Goal: Navigation & Orientation: Find specific page/section

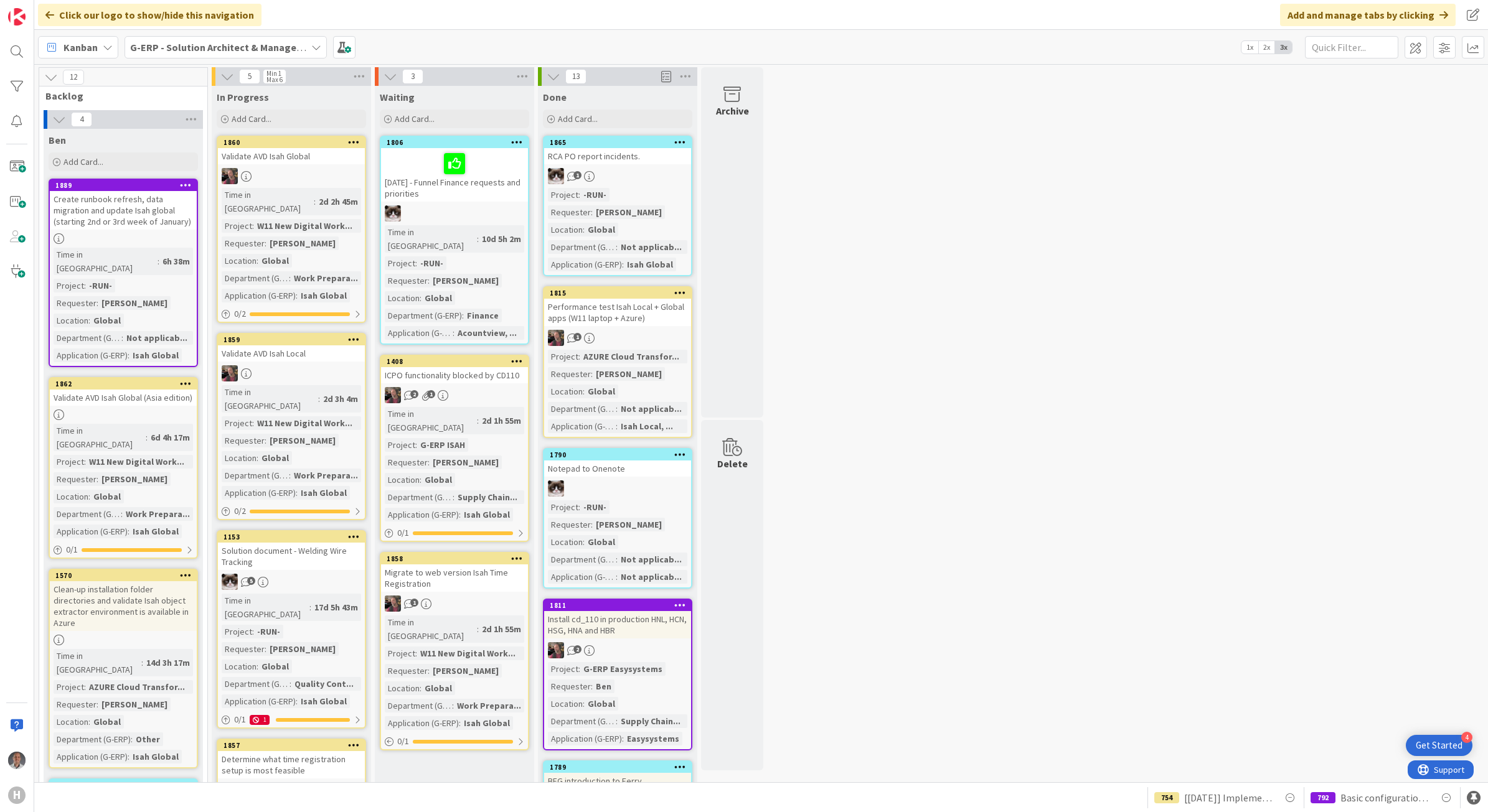
drag, startPoint x: 827, startPoint y: 471, endPoint x: 412, endPoint y: 402, distance: 420.7
click at [219, 43] on b "G-ERP - Solution Architect & Management" at bounding box center [226, 48] width 191 height 13
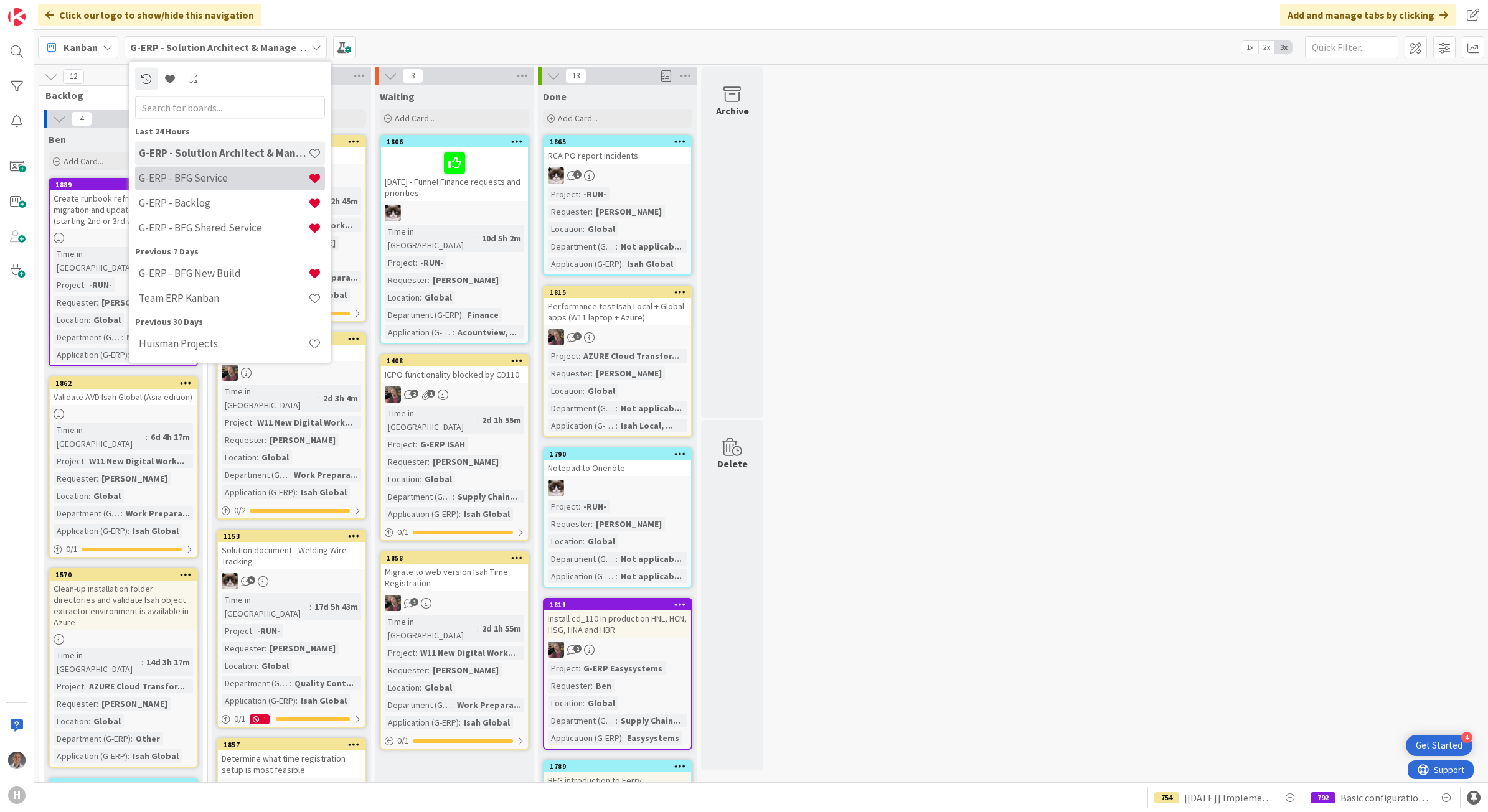
click at [229, 182] on h4 "G-ERP - BFG Service" at bounding box center [223, 178] width 169 height 13
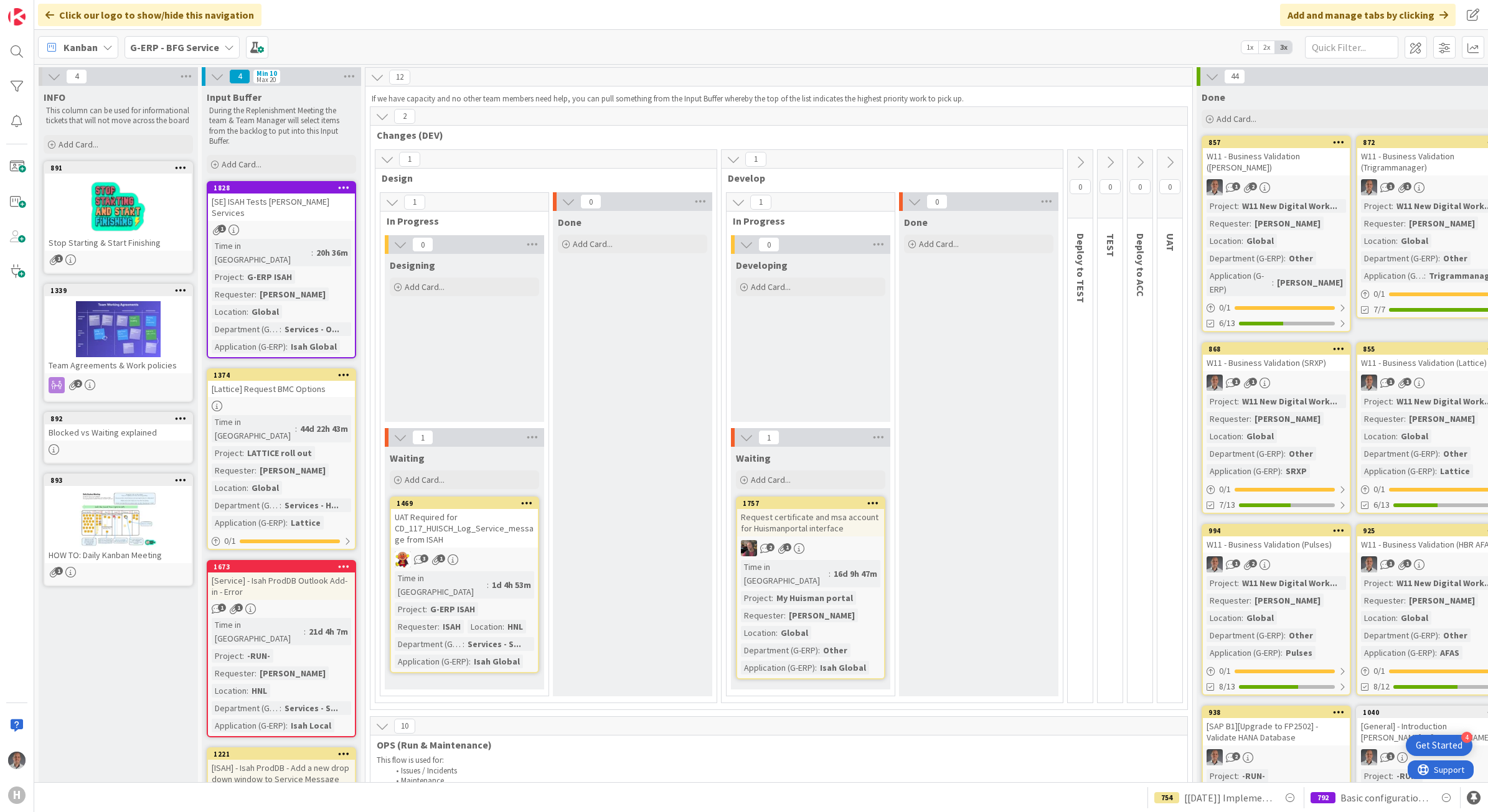
click at [195, 48] on b "G-ERP - BFG Service" at bounding box center [175, 48] width 89 height 13
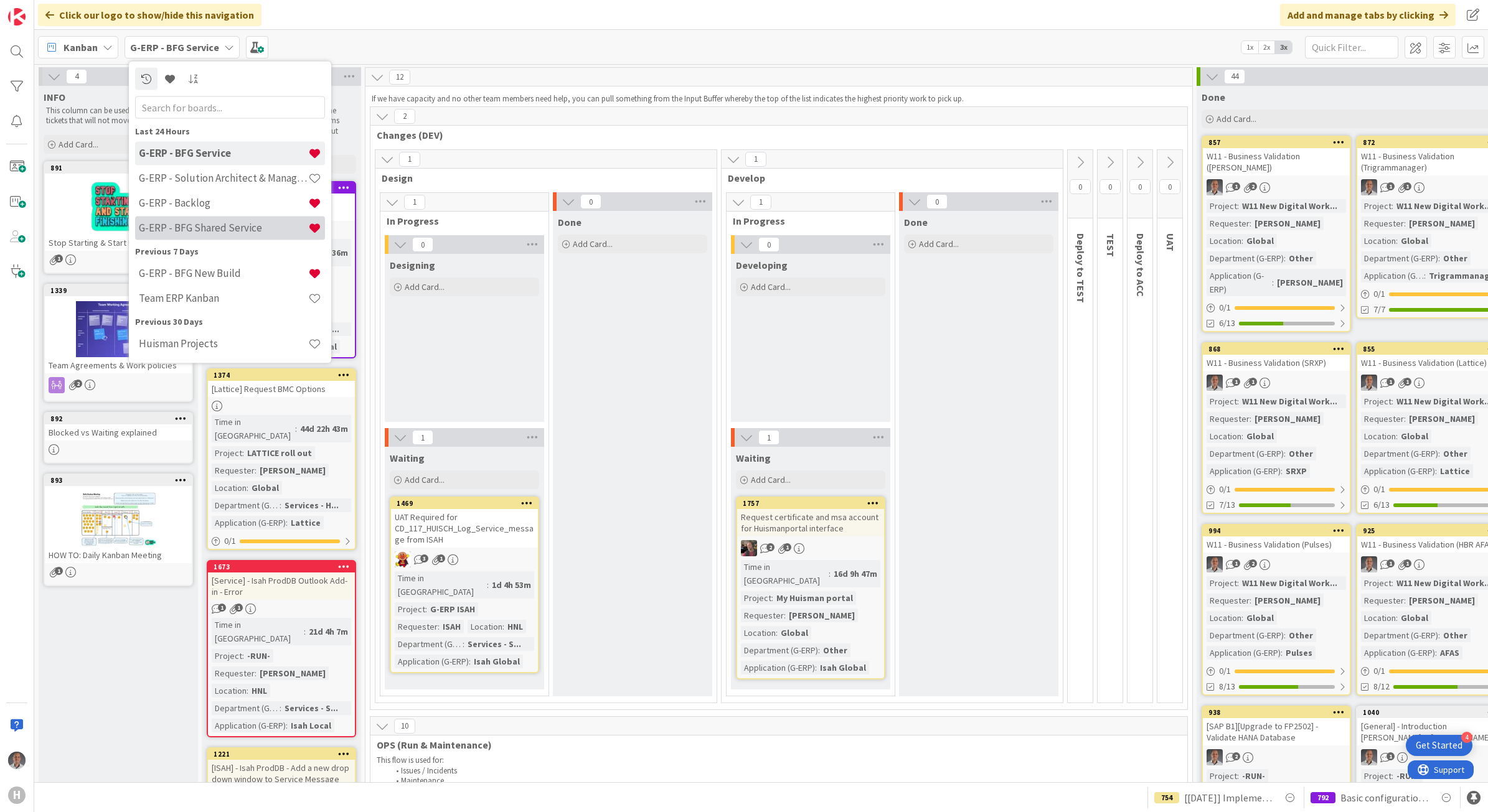
click at [199, 231] on h4 "G-ERP - BFG Shared Service" at bounding box center [223, 228] width 169 height 13
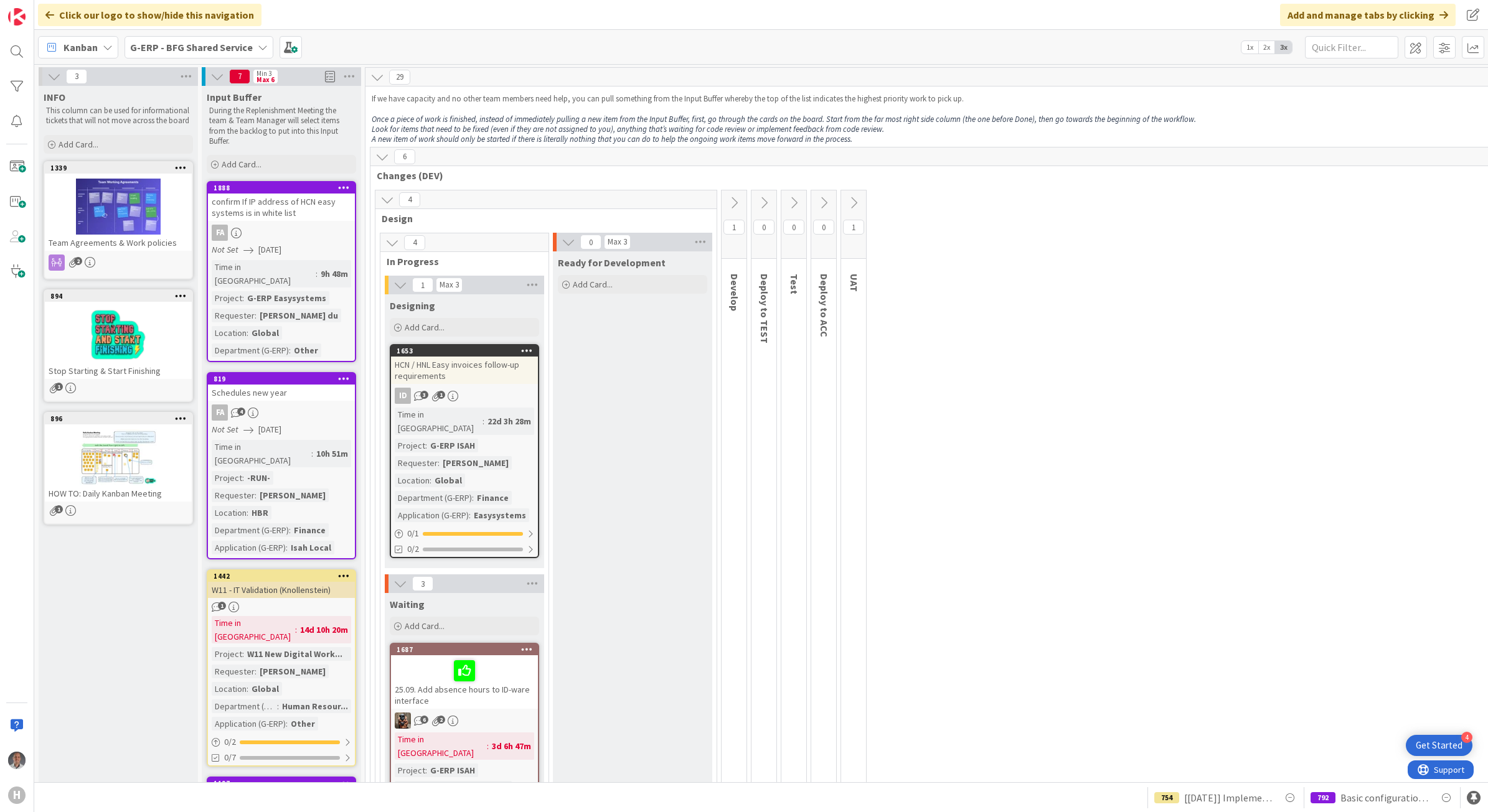
click at [224, 43] on b "G-ERP - BFG Shared Service" at bounding box center [192, 48] width 123 height 13
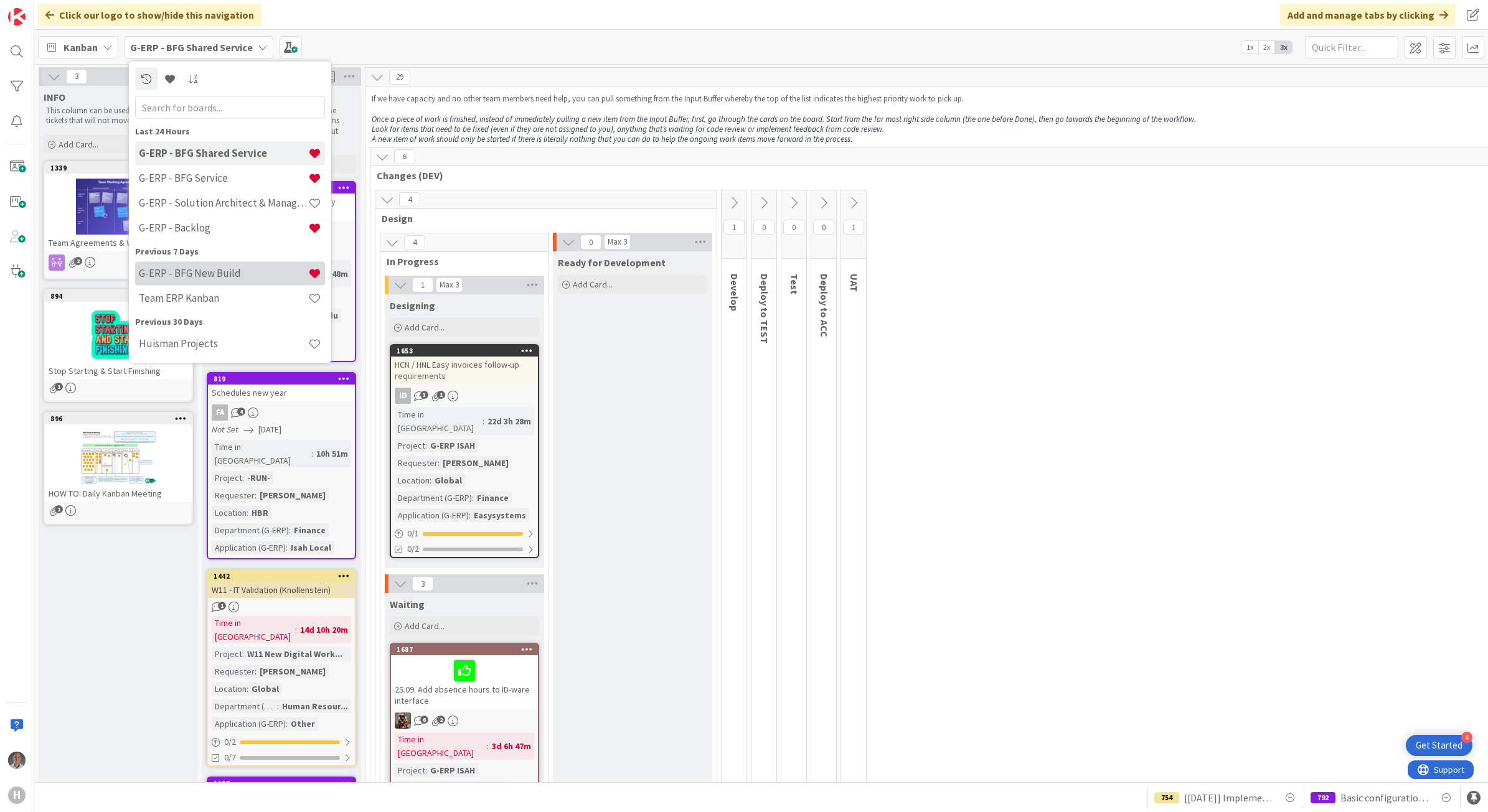
click at [219, 273] on h4 "G-ERP - BFG New Build" at bounding box center [223, 273] width 169 height 13
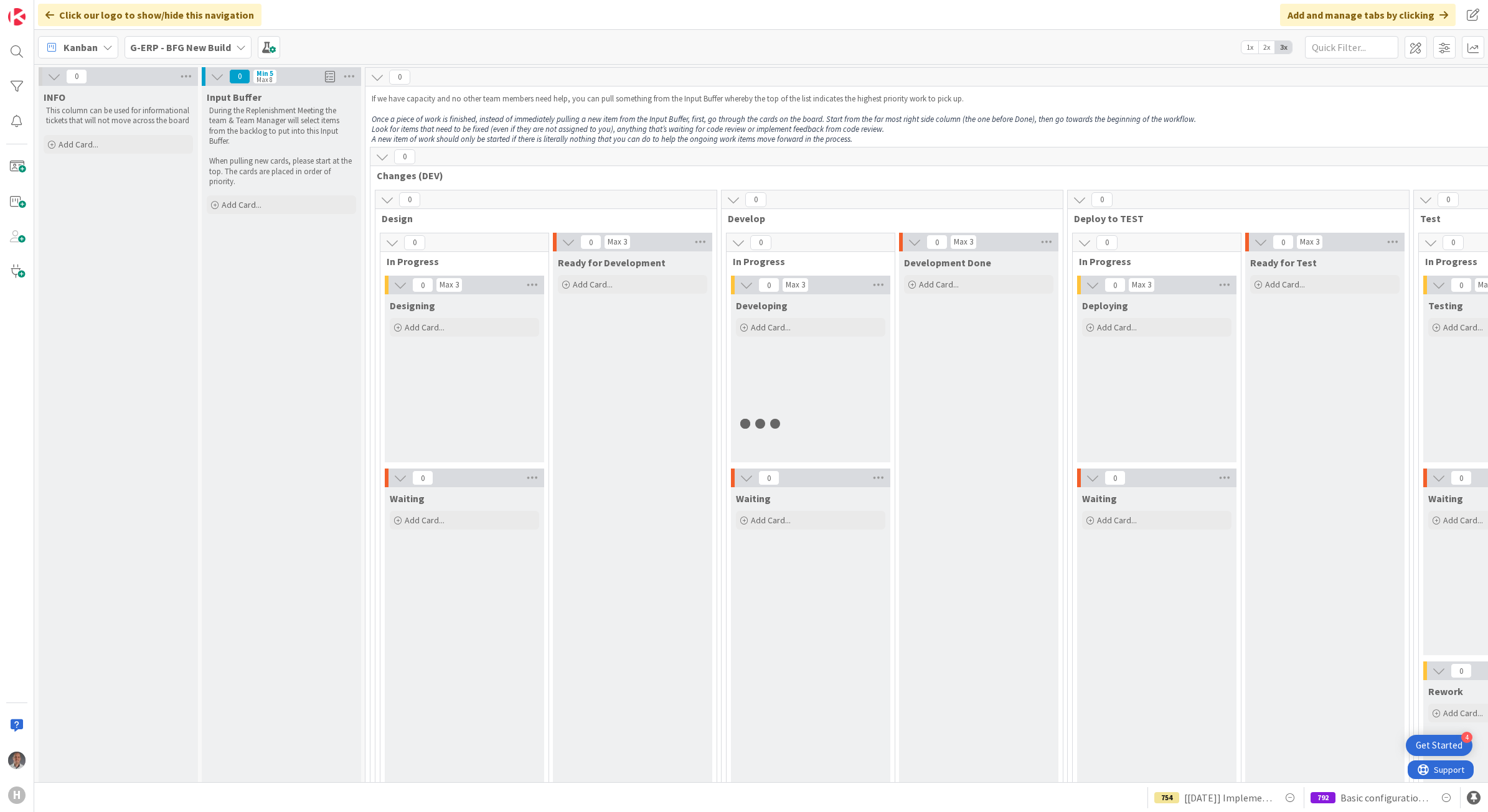
click at [224, 50] on b "G-ERP - BFG New Build" at bounding box center [181, 48] width 101 height 13
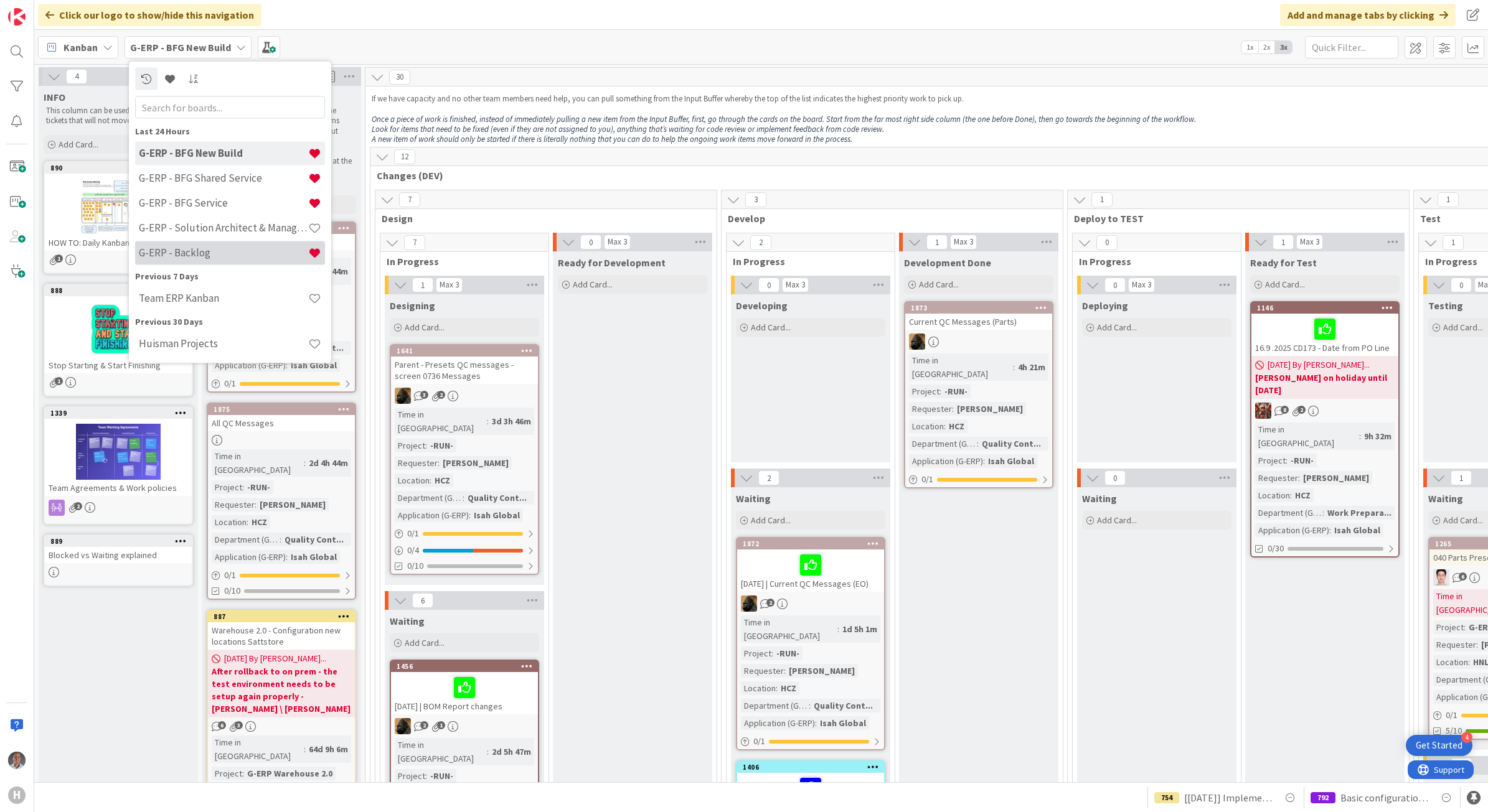
click at [213, 257] on h4 "G-ERP - Backlog" at bounding box center [223, 252] width 169 height 13
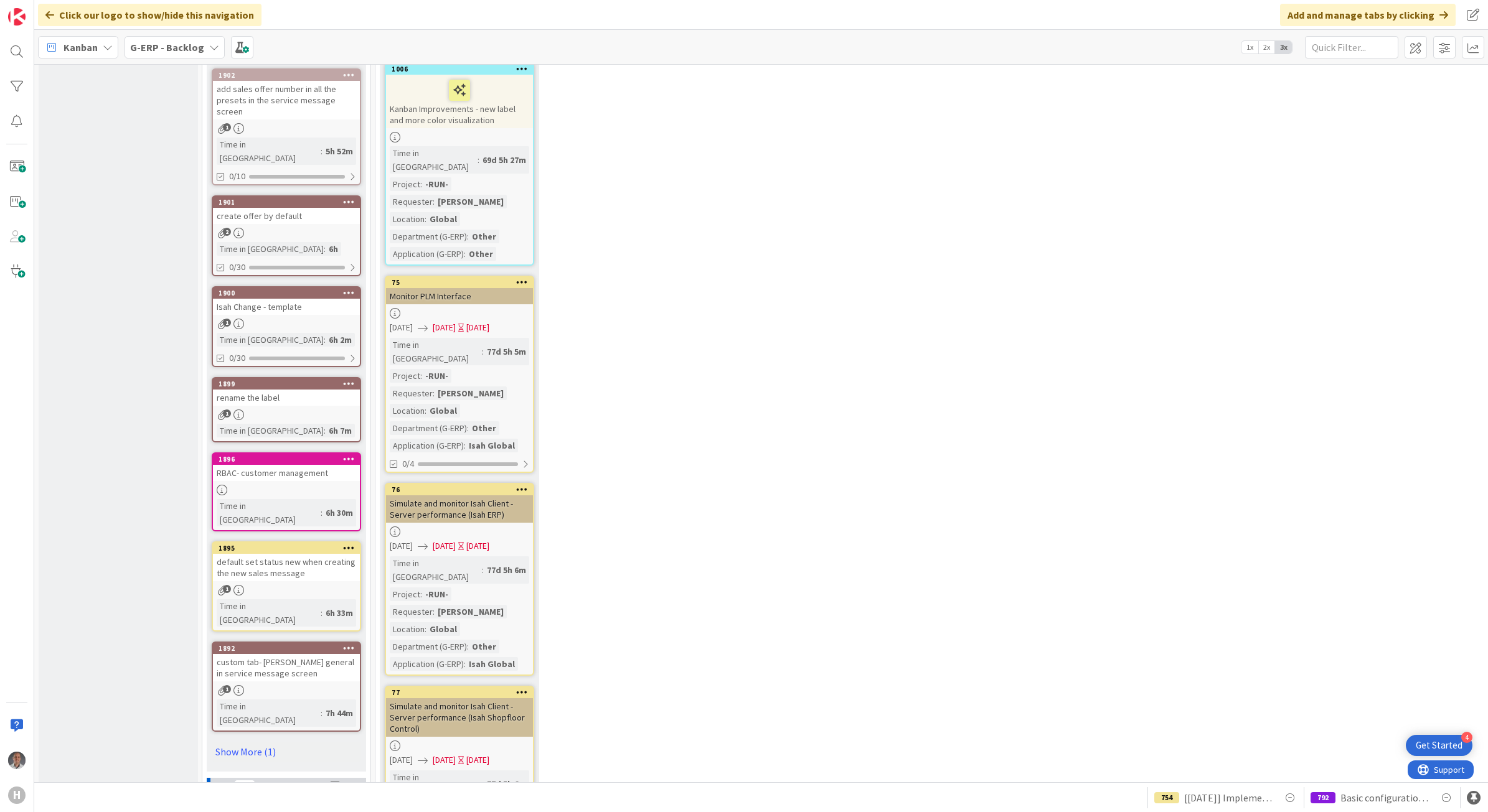
scroll to position [1945, 0]
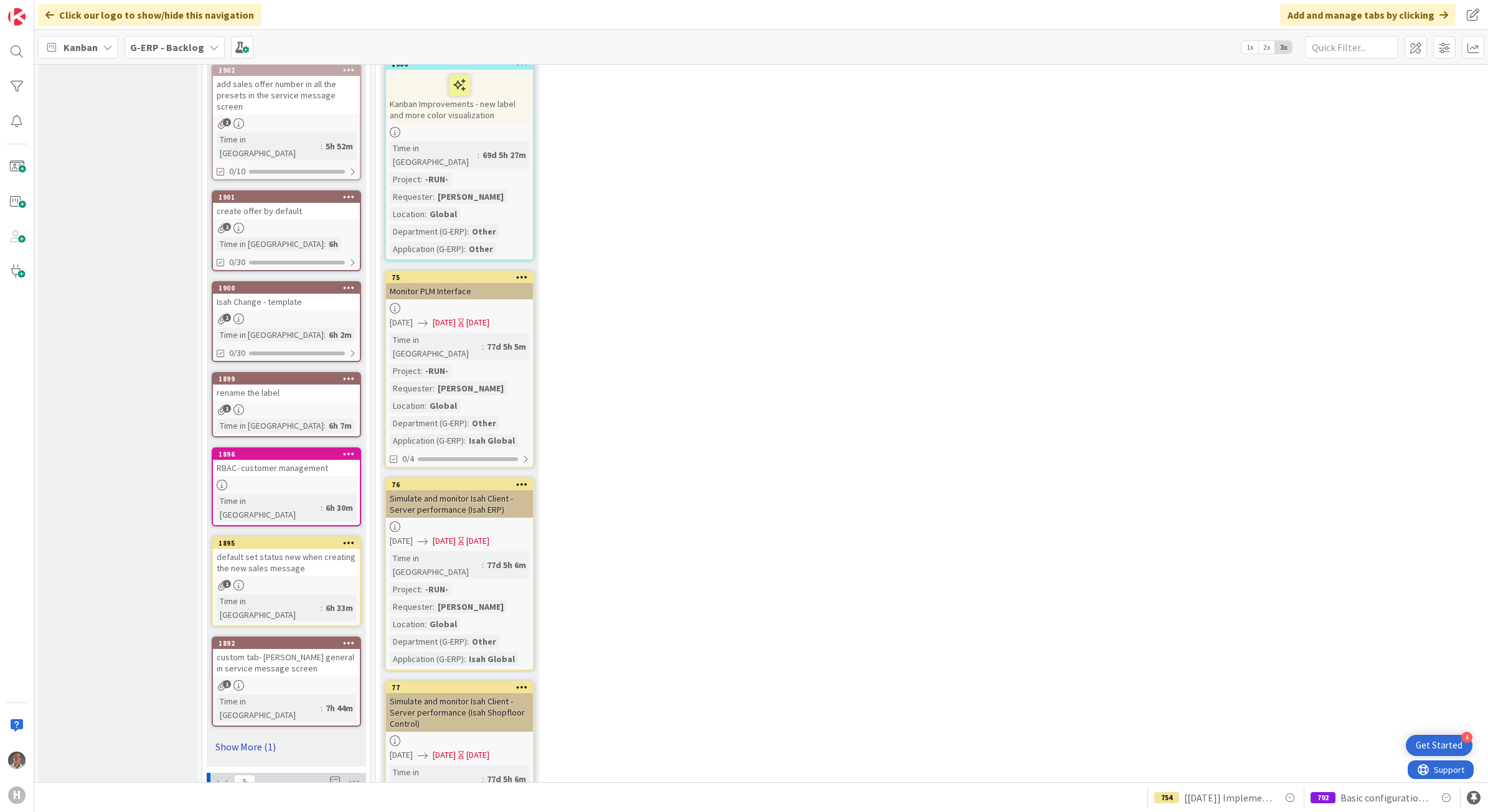
click at [257, 737] on link "Show More (1)" at bounding box center [286, 747] width 149 height 20
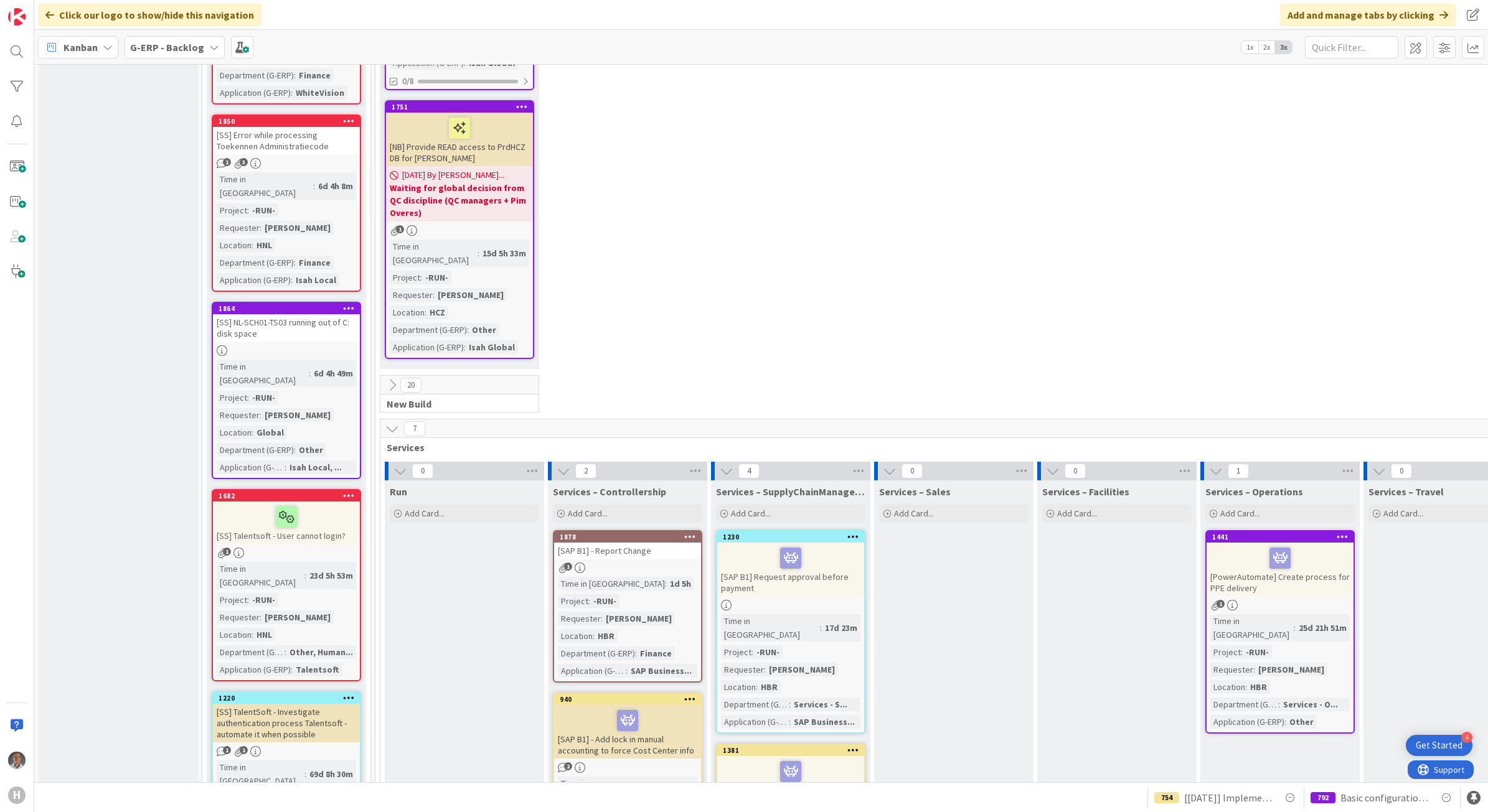
scroll to position [2956, 0]
